Goal: Task Accomplishment & Management: Use online tool/utility

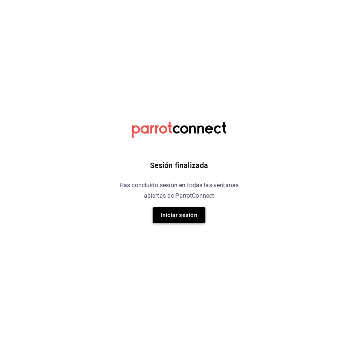
click at [178, 215] on button "Iniciar sesión" at bounding box center [179, 215] width 53 height 16
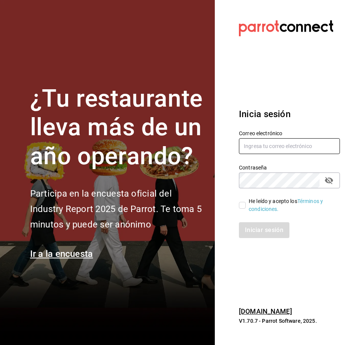
type input "araceliestebanrivera93@gmail.com"
click at [244, 206] on input "He leído y acepto los Términos y condiciones." at bounding box center [242, 205] width 7 height 7
checkbox input "true"
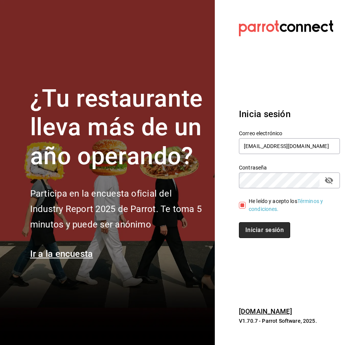
click at [269, 231] on button "Iniciar sesión" at bounding box center [264, 230] width 51 height 16
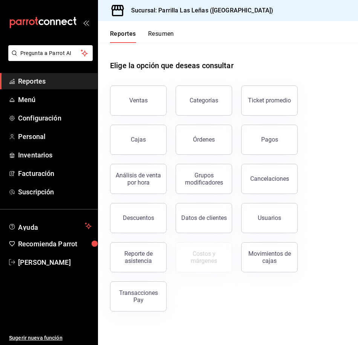
click at [143, 99] on div "Ventas" at bounding box center [138, 100] width 18 height 7
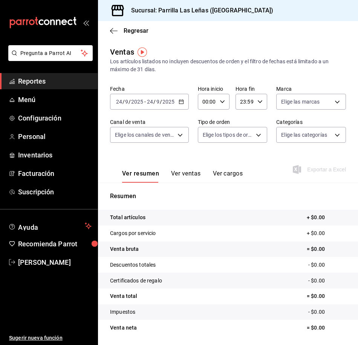
click at [181, 104] on div "[DATE] [DATE] - [DATE] [DATE]" at bounding box center [149, 102] width 79 height 16
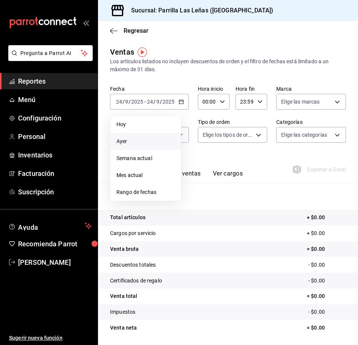
click at [120, 139] on span "Ayer" at bounding box center [145, 142] width 58 height 8
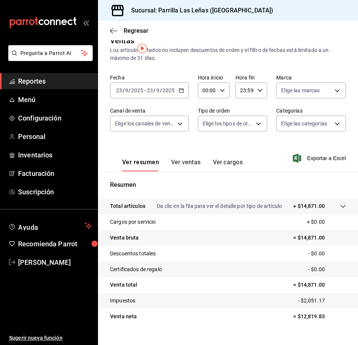
scroll to position [24, 0]
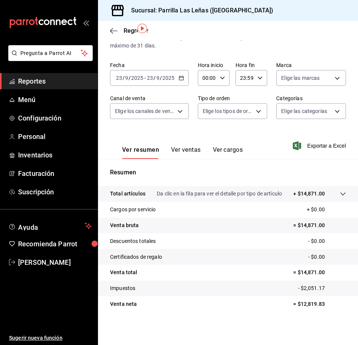
click at [190, 146] on button "Ver ventas" at bounding box center [186, 152] width 30 height 13
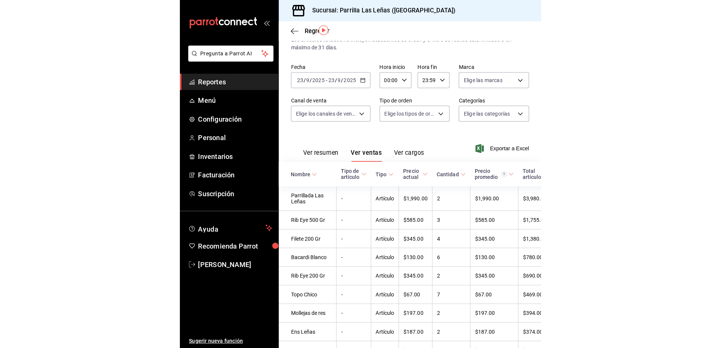
scroll to position [38, 0]
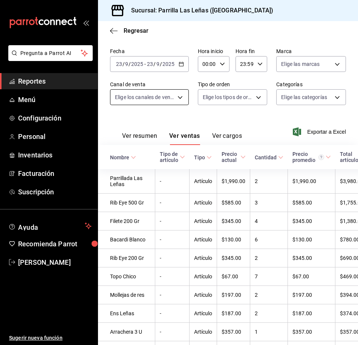
click at [164, 99] on body "Pregunta a Parrot AI Reportes Menú Configuración Personal Inventarios Facturaci…" at bounding box center [179, 172] width 358 height 345
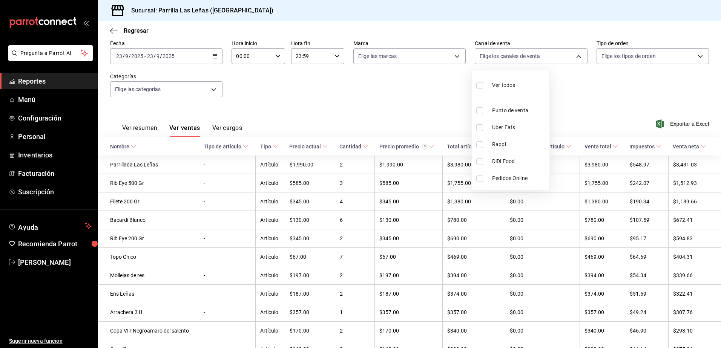
click at [204, 91] on div at bounding box center [360, 174] width 721 height 348
click at [210, 90] on body "Pregunta a Parrot AI Reportes Menú Configuración Personal Inventarios Facturaci…" at bounding box center [360, 174] width 721 height 348
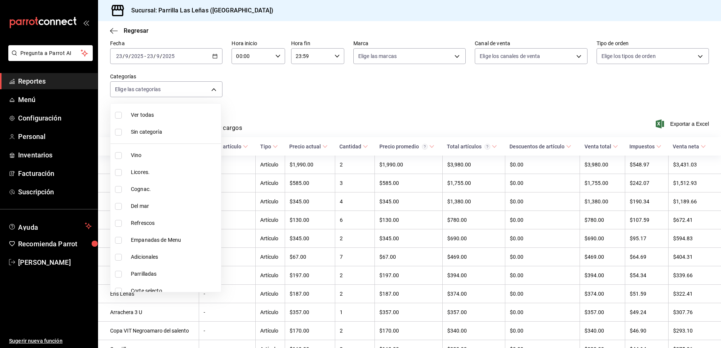
drag, startPoint x: 118, startPoint y: 155, endPoint x: 133, endPoint y: 152, distance: 15.5
click at [118, 155] on input "checkbox" at bounding box center [118, 155] width 7 height 7
checkbox input "true"
type input "51325ac9-5f46-4a64-a544-9de9a0a01f07"
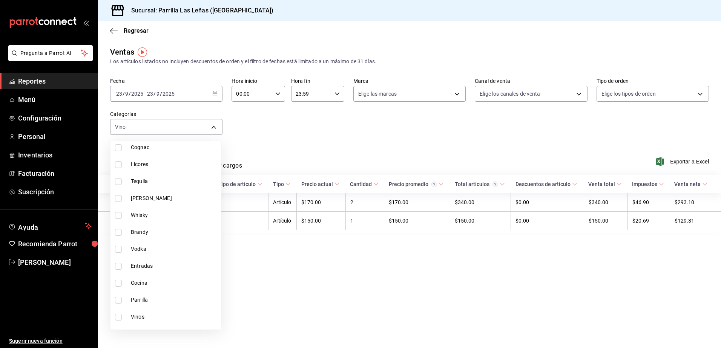
scroll to position [669, 0]
click at [116, 288] on input "checkbox" at bounding box center [118, 287] width 7 height 7
checkbox input "true"
type input "51325ac9-5f46-4a64-a544-9de9a0a01f07,e7960137-4219-44a7-bab2-93bd8ae63712"
click at [358, 274] on div at bounding box center [360, 174] width 721 height 348
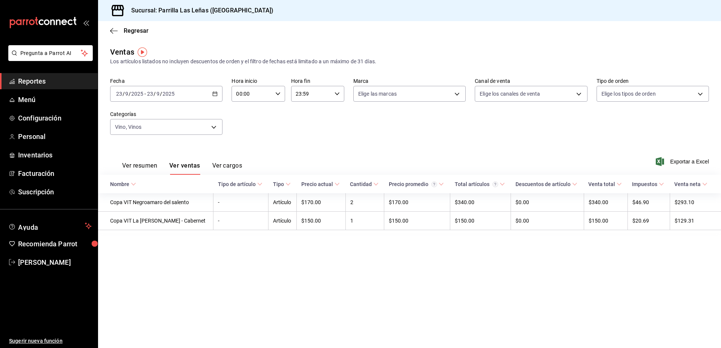
click at [215, 95] on icon "button" at bounding box center [214, 93] width 5 height 5
click at [147, 185] on span "Rango de fechas" at bounding box center [145, 185] width 58 height 8
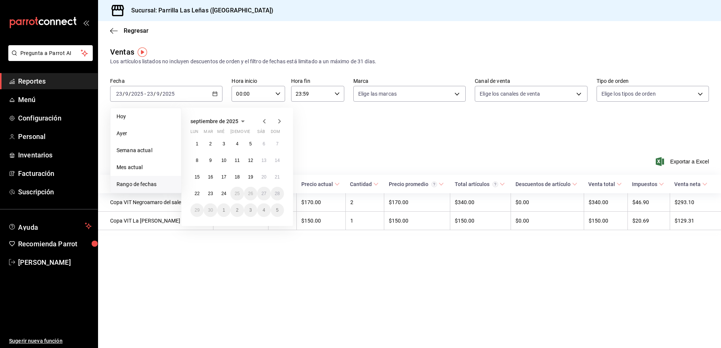
click at [265, 120] on icon "button" at bounding box center [264, 121] width 3 height 5
click at [279, 122] on icon "button" at bounding box center [279, 121] width 9 height 9
click at [196, 193] on abbr "22" at bounding box center [197, 193] width 5 height 5
click at [222, 194] on abbr "24" at bounding box center [223, 193] width 5 height 5
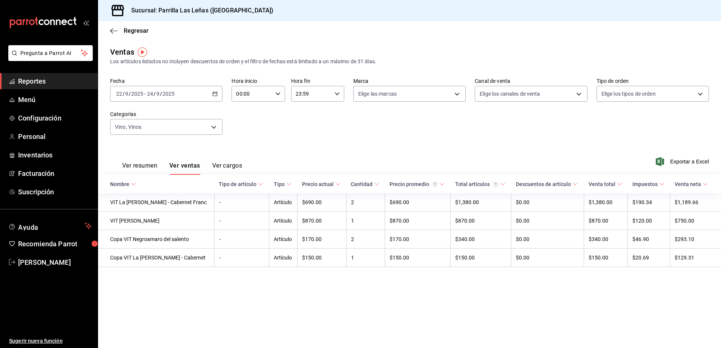
click at [216, 89] on div "[DATE] [DATE] - [DATE] [DATE]" at bounding box center [166, 94] width 112 height 16
click at [358, 126] on div "Fecha [DATE] [DATE] - [DATE] [DATE] Hora inicio 00:00 Hora inicio Hora fin 23:5…" at bounding box center [409, 111] width 599 height 66
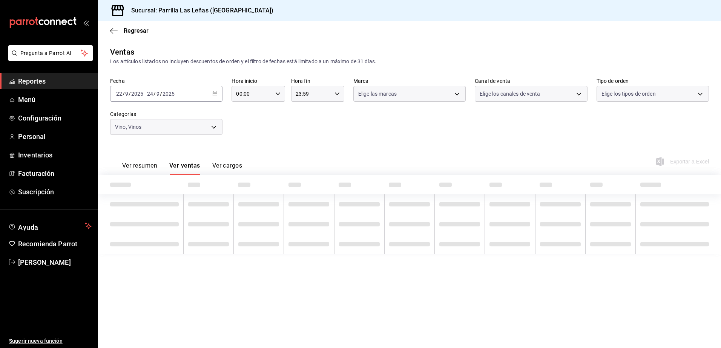
type input "51325ac9-5f46-4a64-a544-9de9a0a01f07,e7960137-4219-44a7-bab2-93bd8ae63712"
